Goal: Navigation & Orientation: Find specific page/section

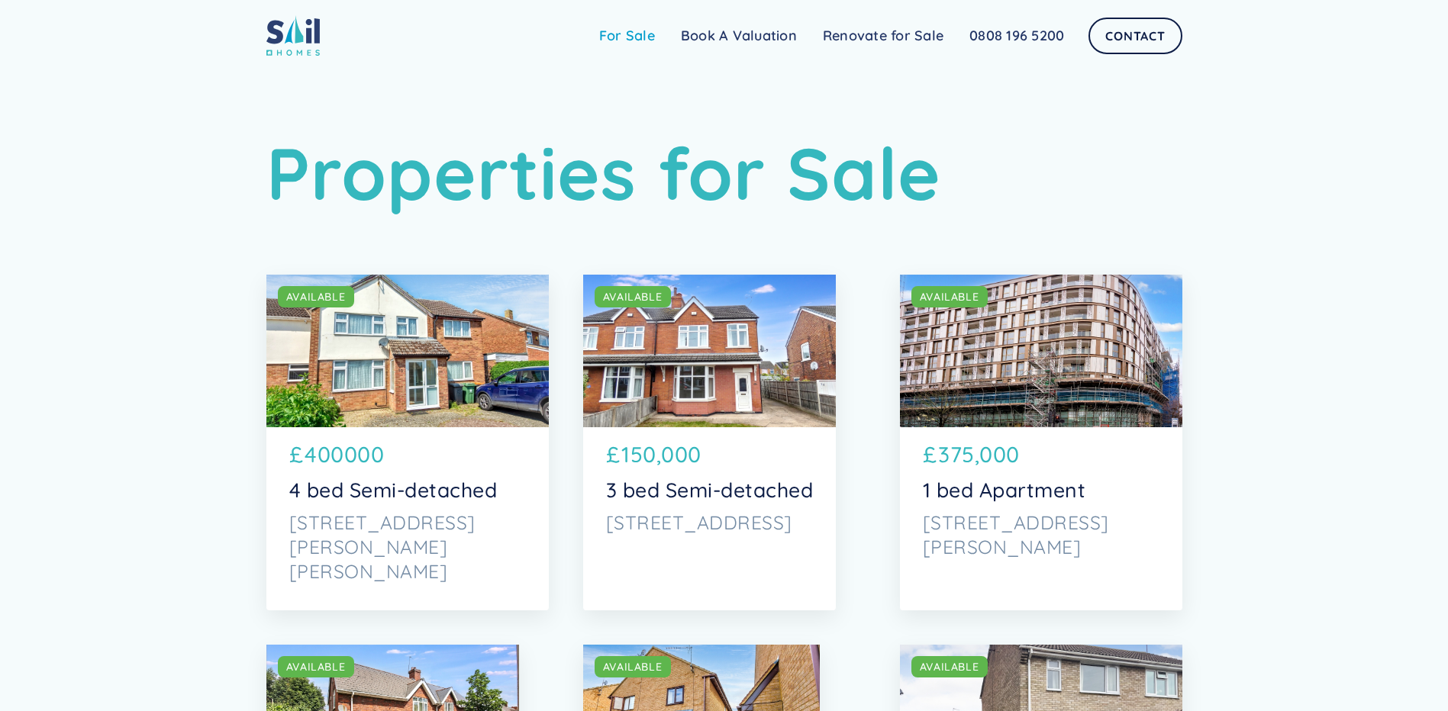
click at [640, 34] on link "For Sale" at bounding box center [627, 36] width 82 height 31
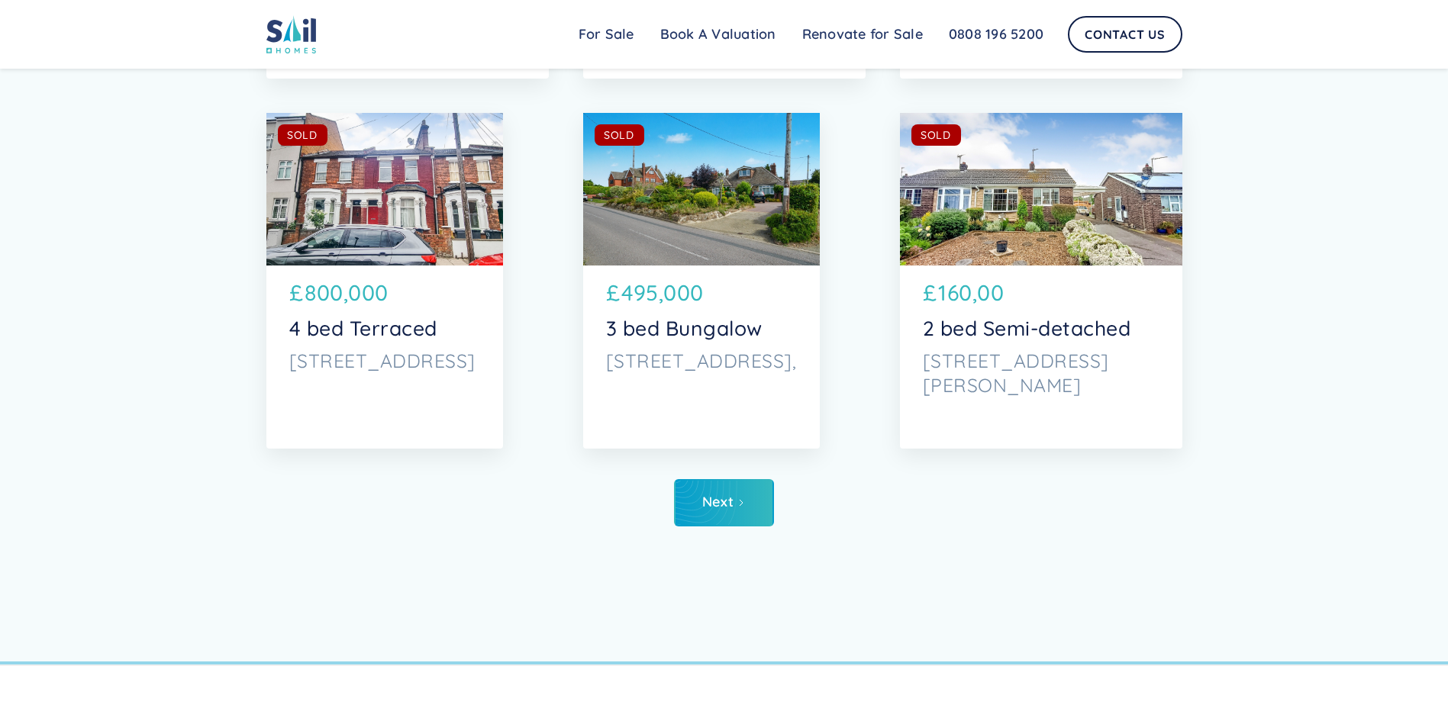
scroll to position [7328, 0]
click at [731, 504] on div "Next" at bounding box center [717, 501] width 31 height 15
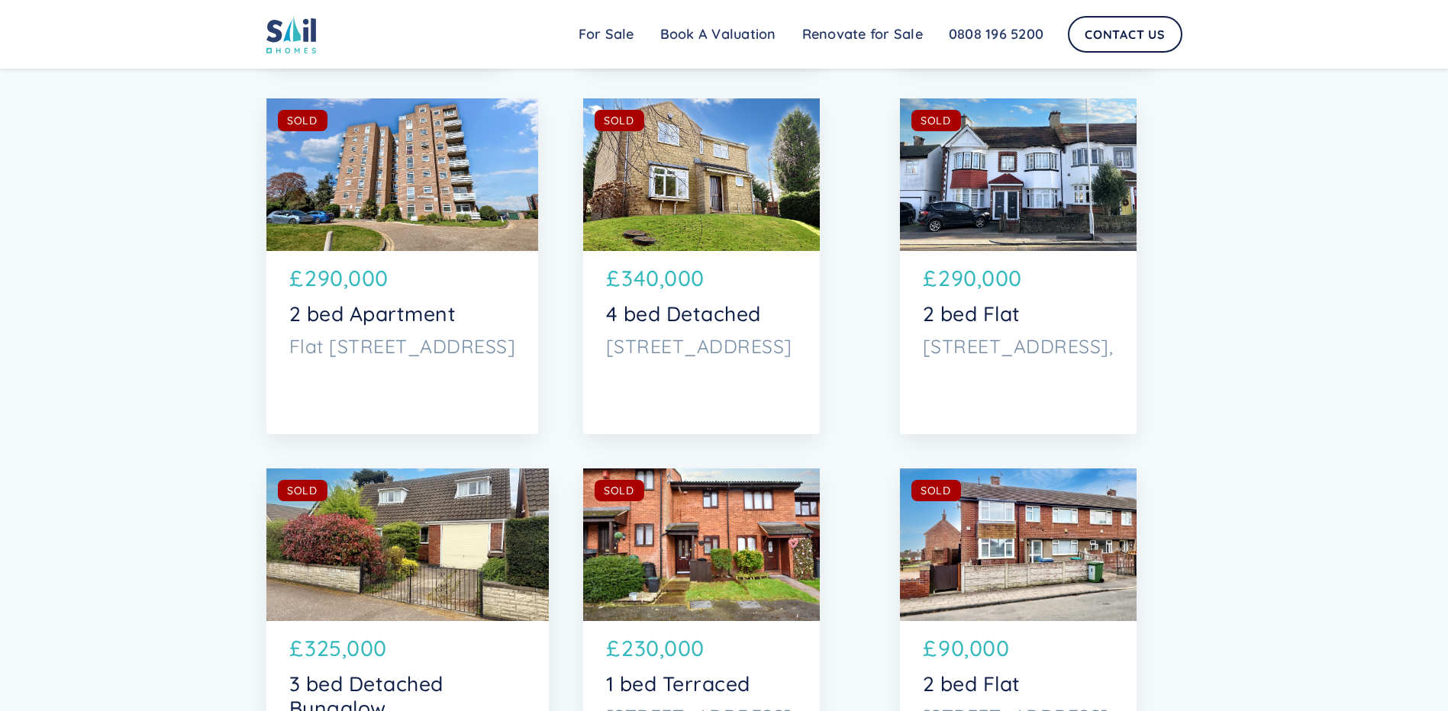
scroll to position [7252, 0]
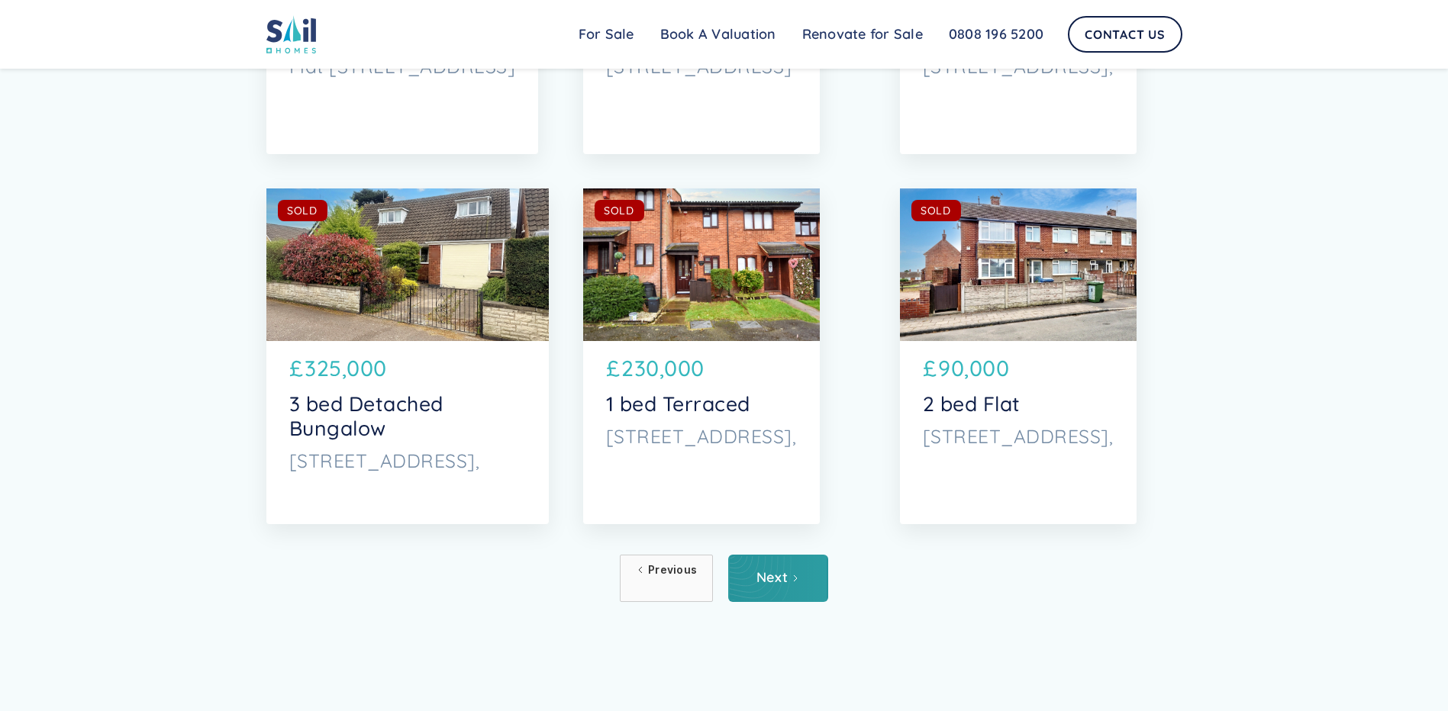
click at [767, 584] on div "Next" at bounding box center [771, 577] width 31 height 15
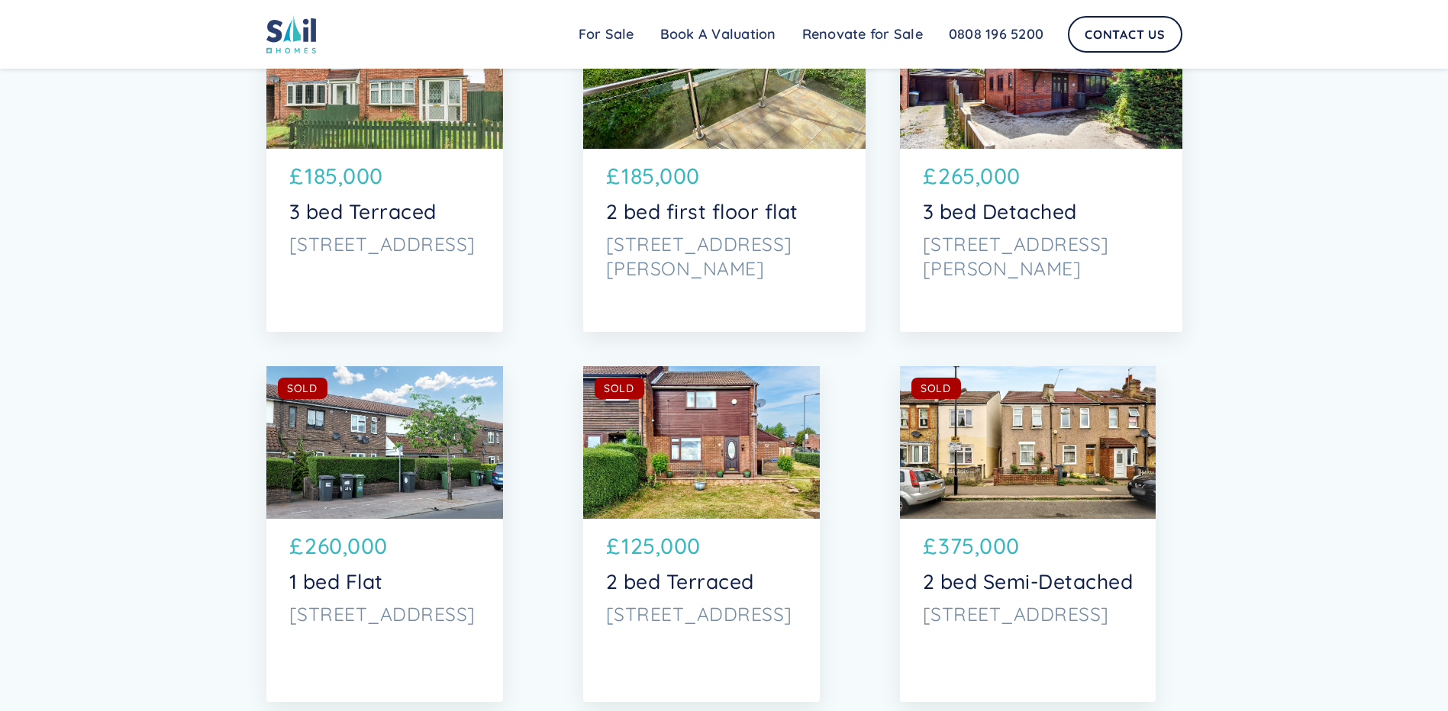
scroll to position [7023, 0]
